Goal: Register for event/course

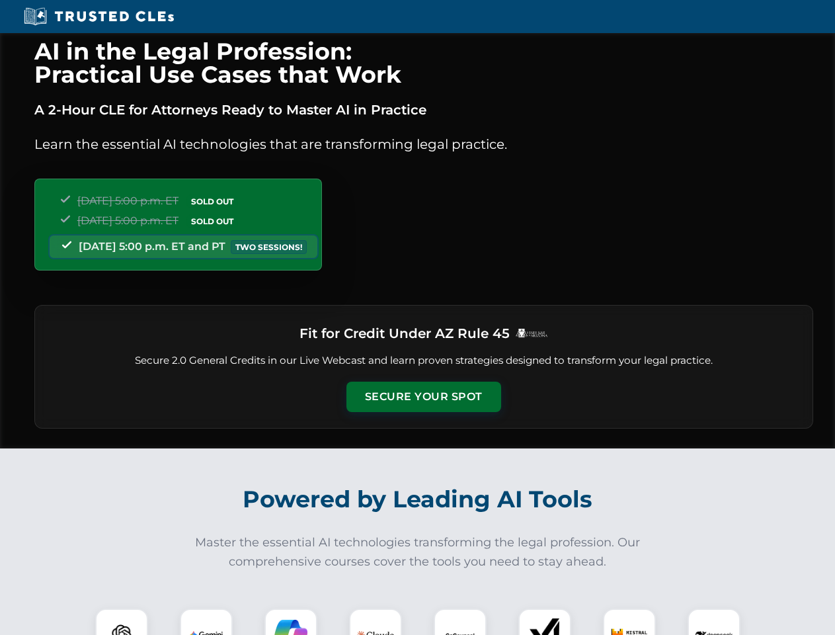
click at [423, 397] on button "Secure Your Spot" at bounding box center [423, 396] width 155 height 30
click at [122, 621] on img at bounding box center [121, 634] width 38 height 38
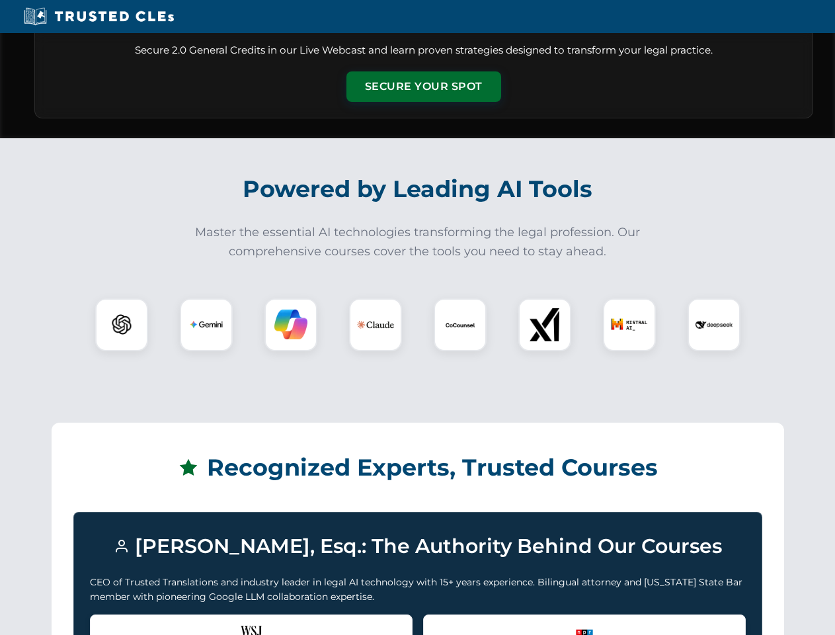
click at [291, 621] on div "Recognized by the WSJ [PERSON_NAME] was featured for his expertise in AI legal …" at bounding box center [251, 640] width 323 height 53
